Goal: Information Seeking & Learning: Learn about a topic

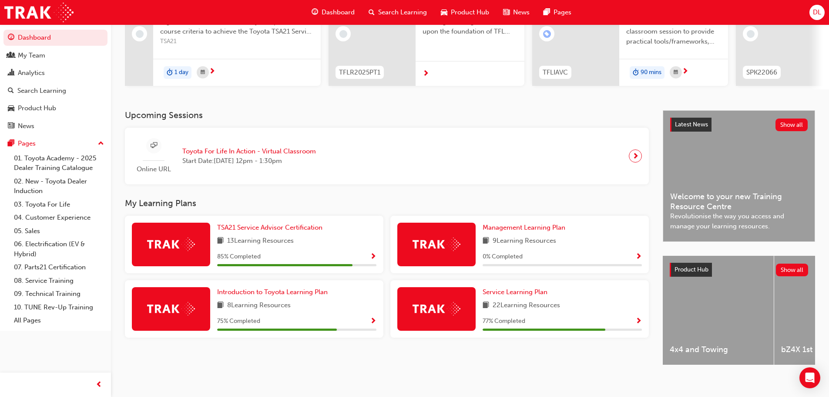
scroll to position [124, 0]
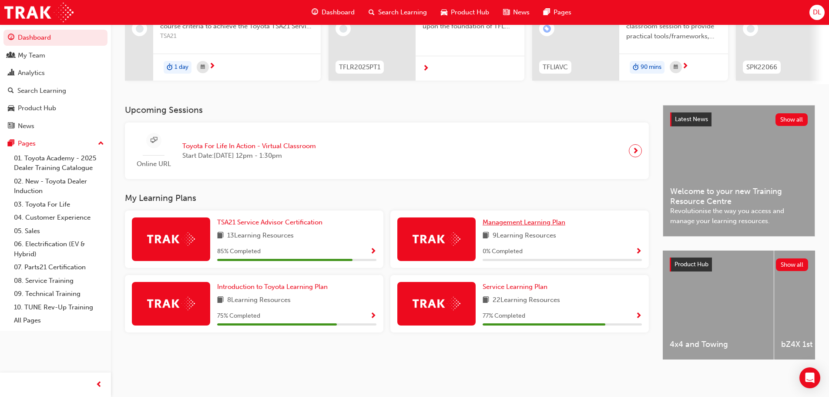
click at [523, 221] on span "Management Learning Plan" at bounding box center [524, 222] width 83 height 8
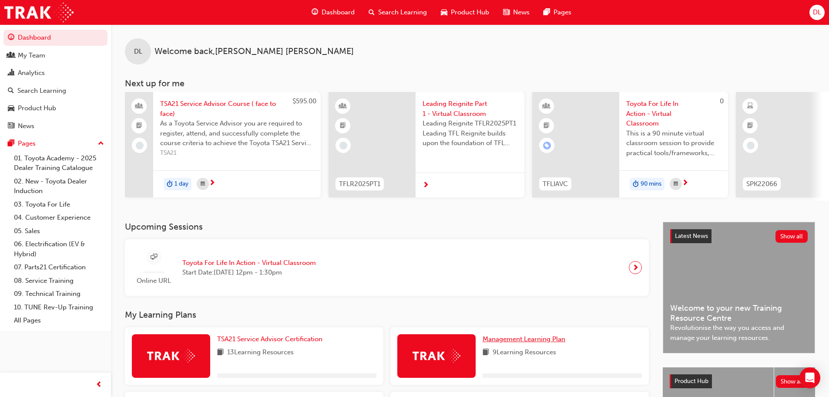
click at [531, 349] on div "Management Learning Plan 9 Learning Resources" at bounding box center [562, 356] width 159 height 44
click at [531, 343] on span "Management Learning Plan" at bounding box center [524, 339] width 83 height 8
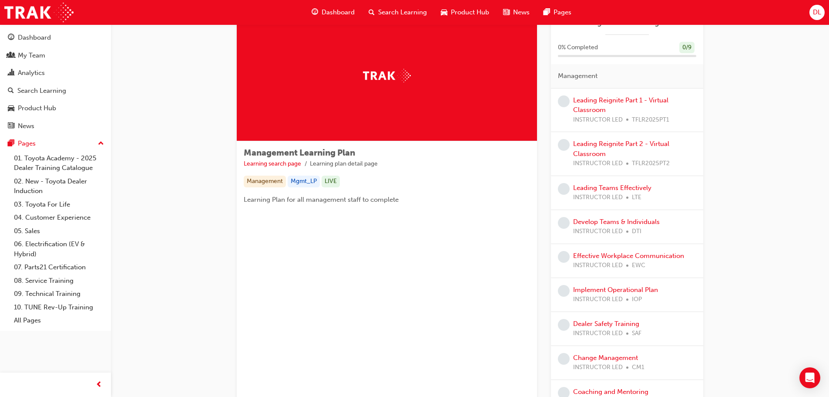
scroll to position [87, 0]
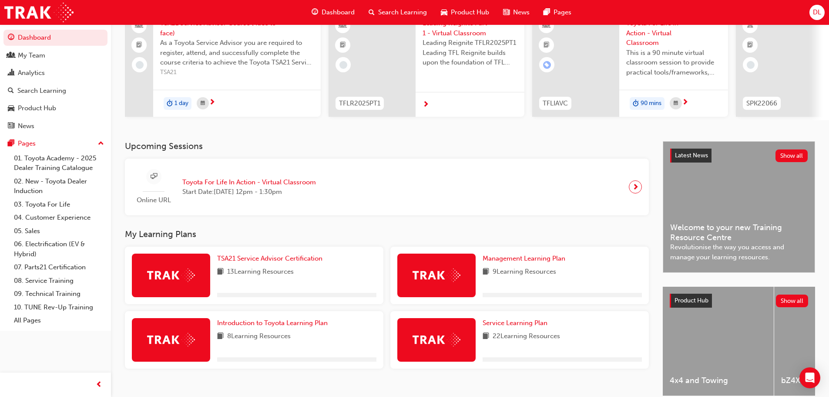
scroll to position [124, 0]
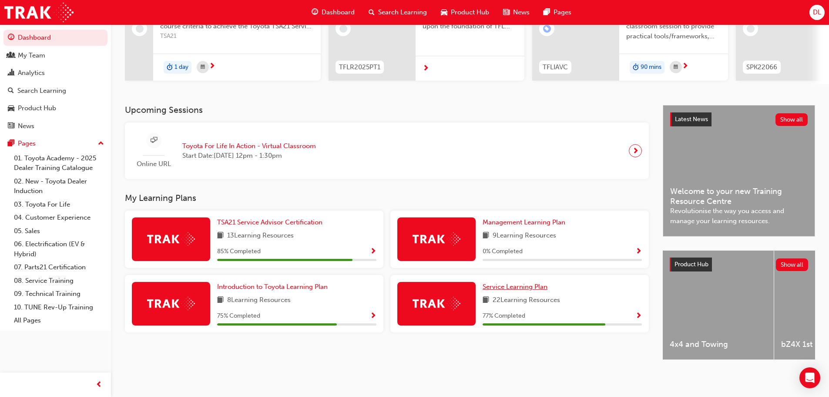
click at [512, 286] on span "Service Learning Plan" at bounding box center [515, 287] width 65 height 8
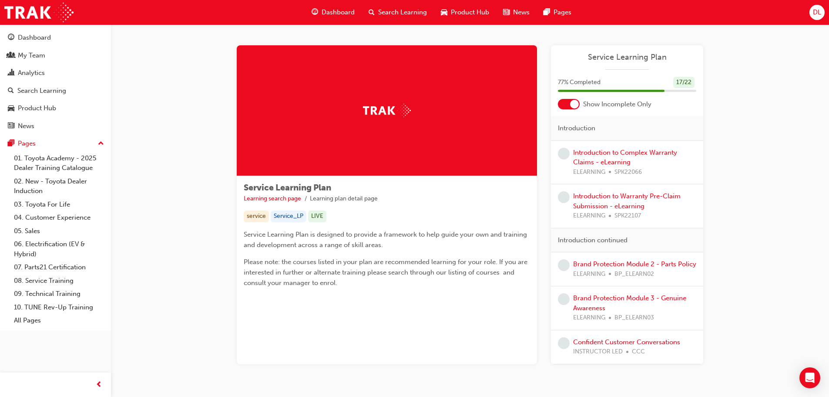
drag, startPoint x: 600, startPoint y: 102, endPoint x: 585, endPoint y: 104, distance: 15.9
click at [600, 101] on span "Show Incomplete Only" at bounding box center [617, 104] width 68 height 10
click at [579, 104] on div at bounding box center [574, 104] width 9 height 9
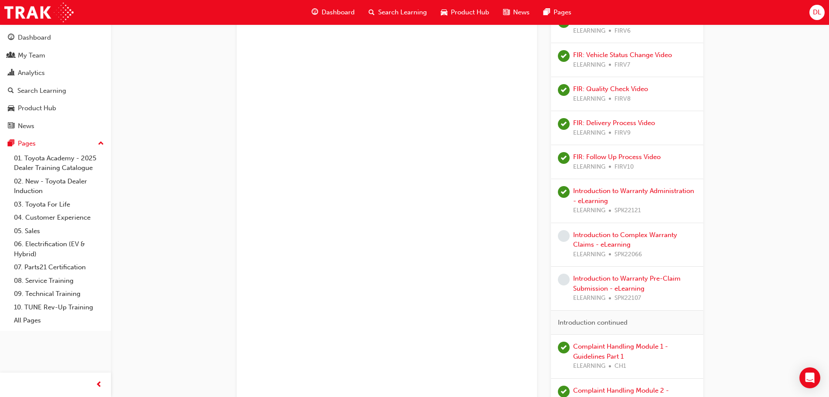
scroll to position [348, 0]
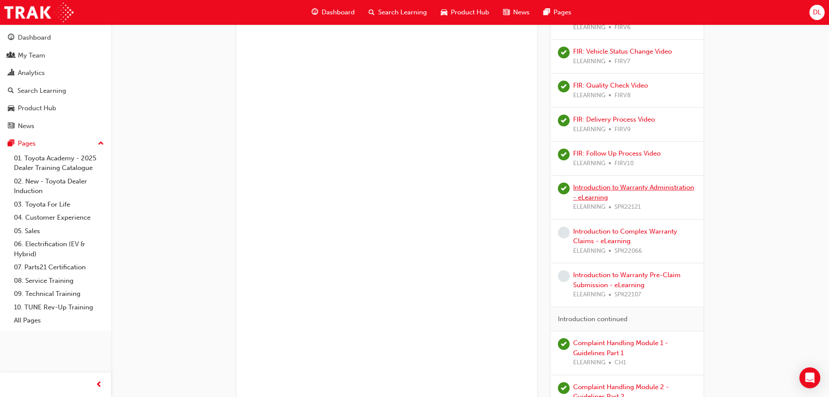
click at [658, 191] on link "Introduction to Warranty Administration - eLearning" at bounding box center [633, 192] width 121 height 18
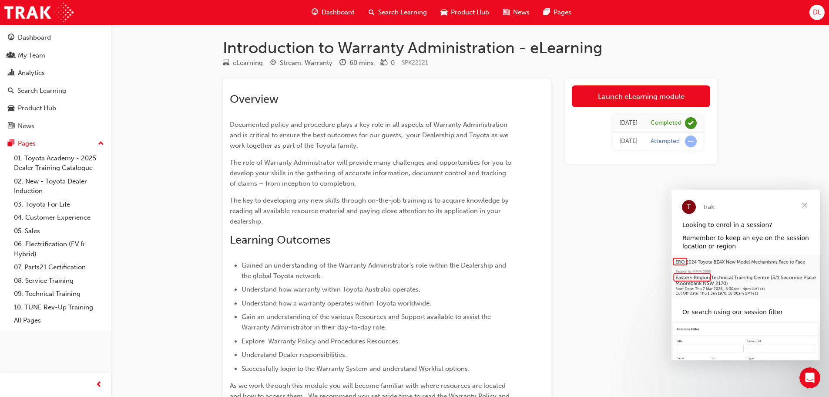
click at [805, 204] on span "Close" at bounding box center [804, 204] width 31 height 31
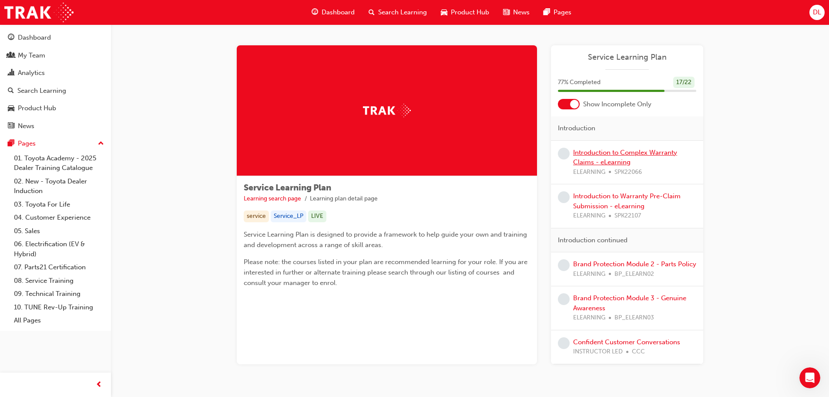
click at [610, 158] on link "Introduction to Complex Warranty Claims - eLearning" at bounding box center [625, 157] width 104 height 18
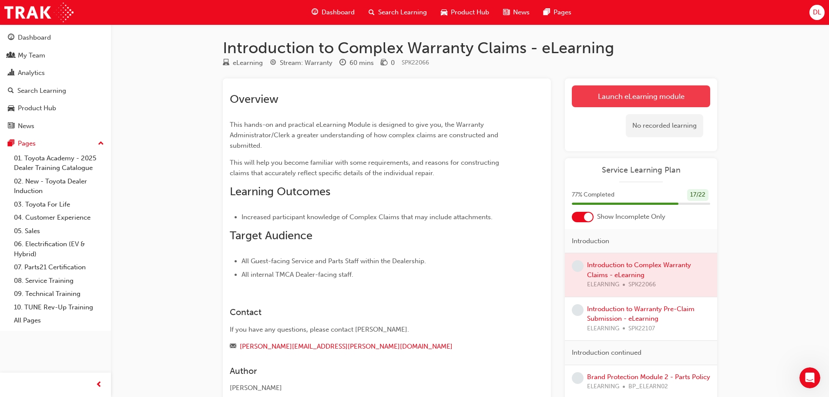
click at [617, 87] on link "Launch eLearning module" at bounding box center [641, 96] width 138 height 22
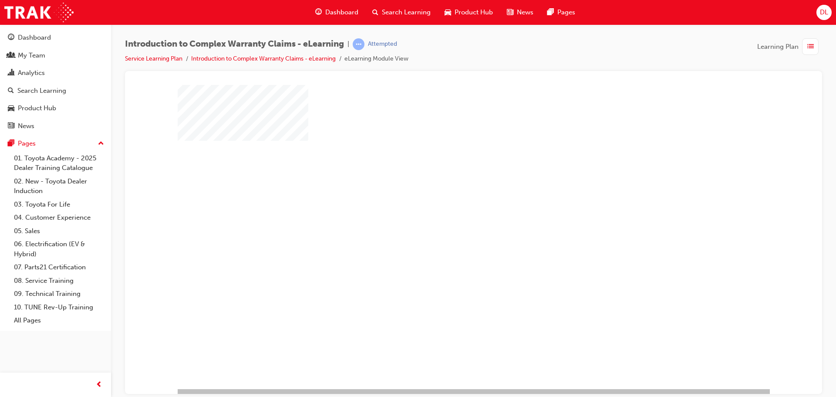
scroll to position [18, 0]
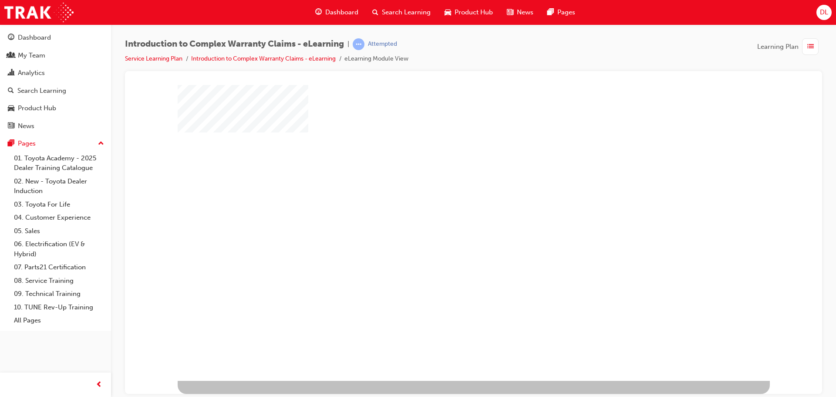
click at [448, 196] on div "play" at bounding box center [448, 196] width 0 height 0
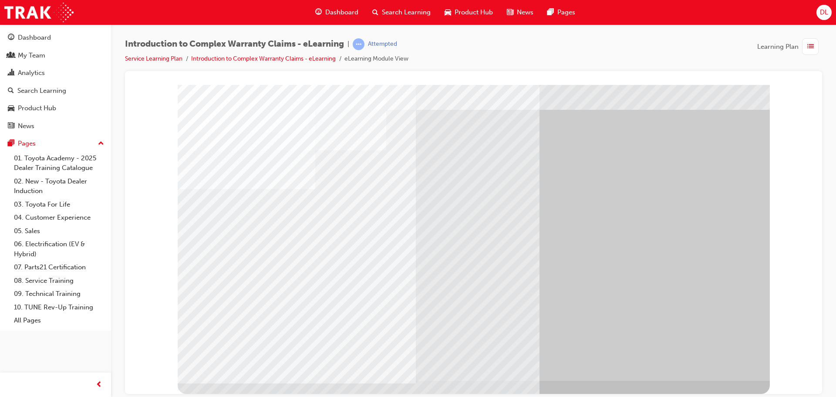
scroll to position [0, 0]
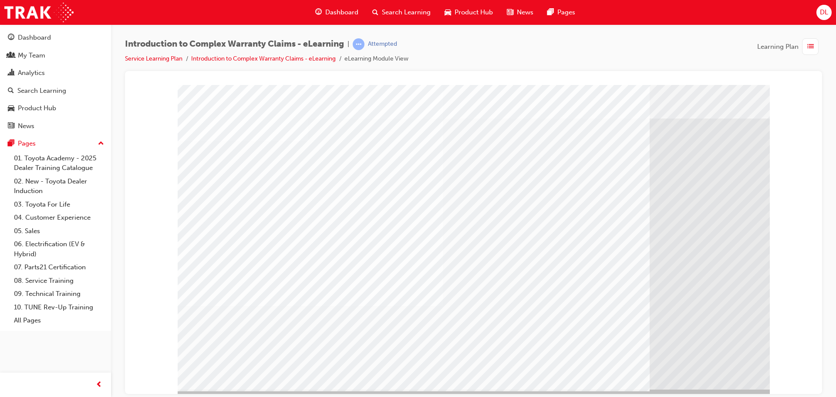
scroll to position [18, 0]
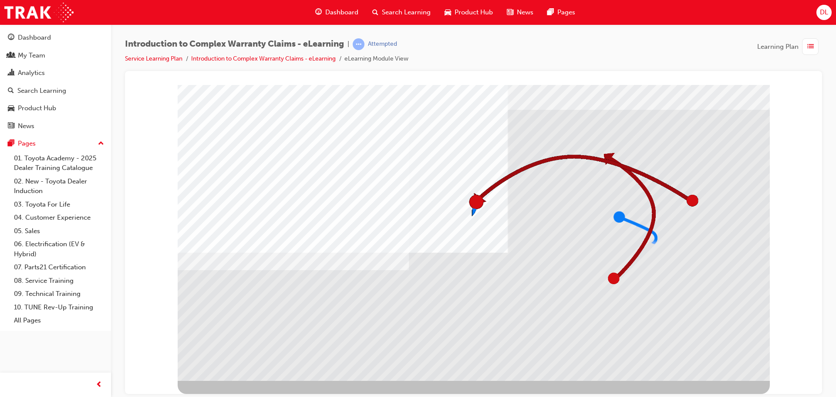
scroll to position [0, 0]
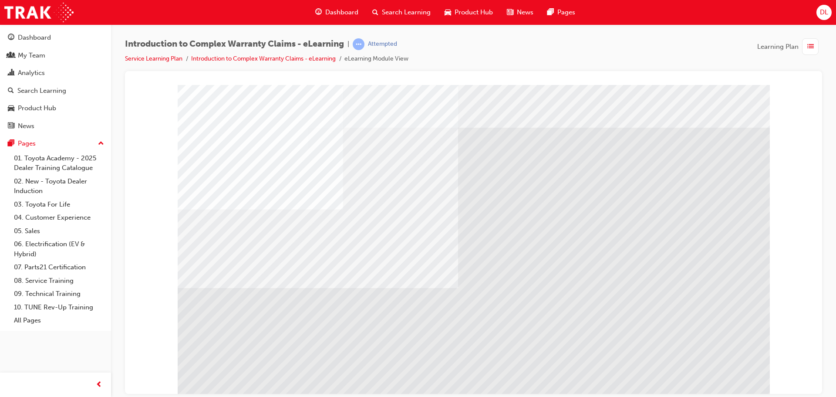
drag, startPoint x: 197, startPoint y: 155, endPoint x: 623, endPoint y: 53, distance: 438.6
click at [622, 48] on div "Introduction to Complex Warranty Claims - eLearning | Attempted Service Learnin…" at bounding box center [473, 54] width 697 height 33
